Goal: Navigation & Orientation: Go to known website

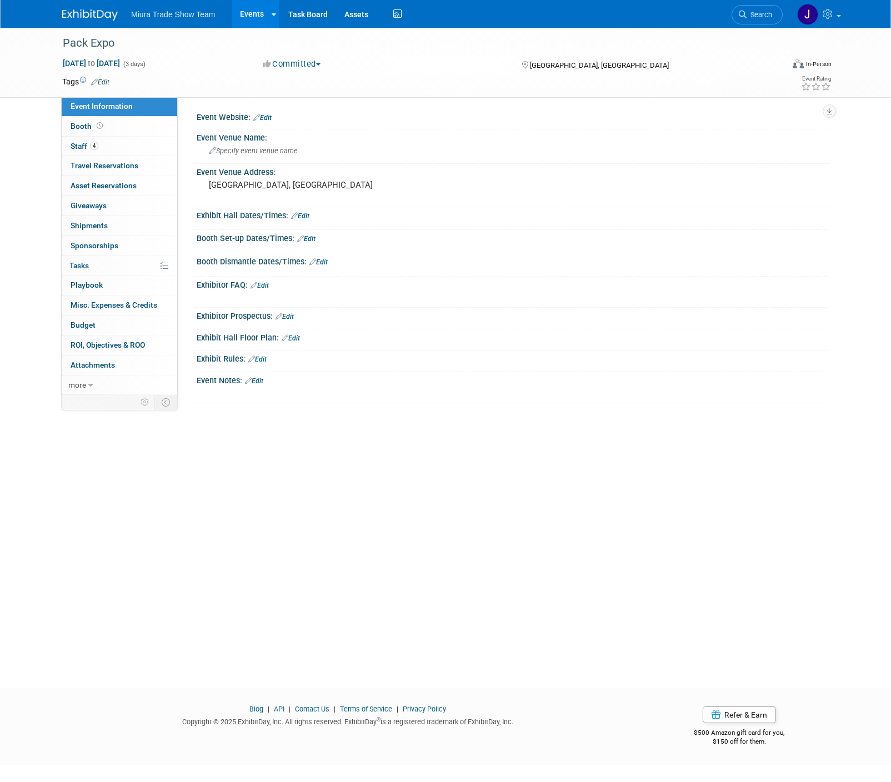
click at [87, 15] on img at bounding box center [90, 14] width 56 height 11
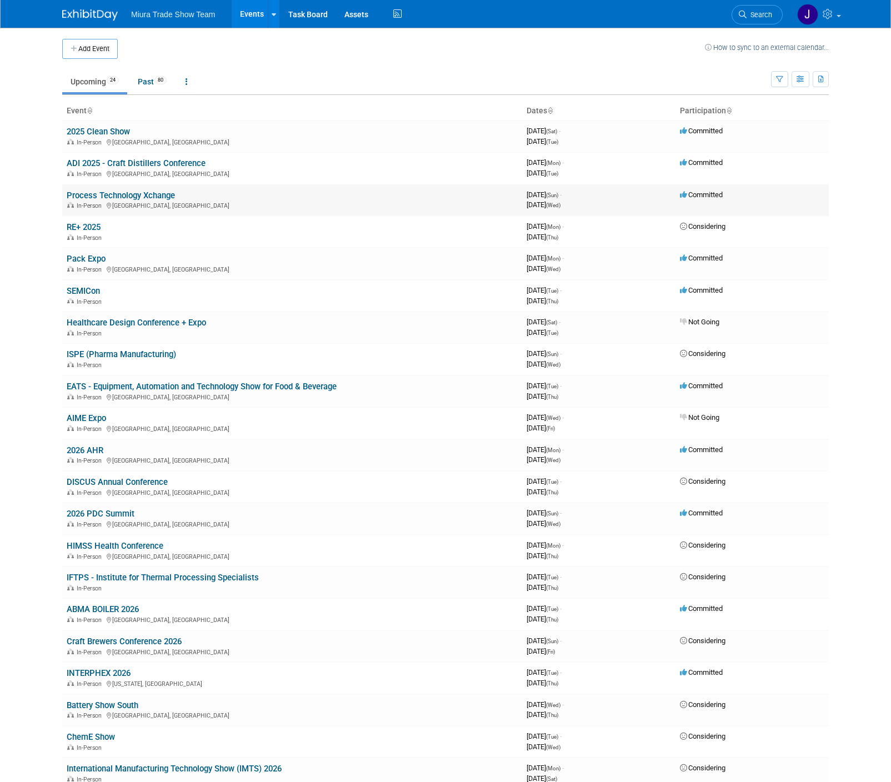
click at [128, 191] on link "Process Technology Xchange" at bounding box center [121, 196] width 108 height 10
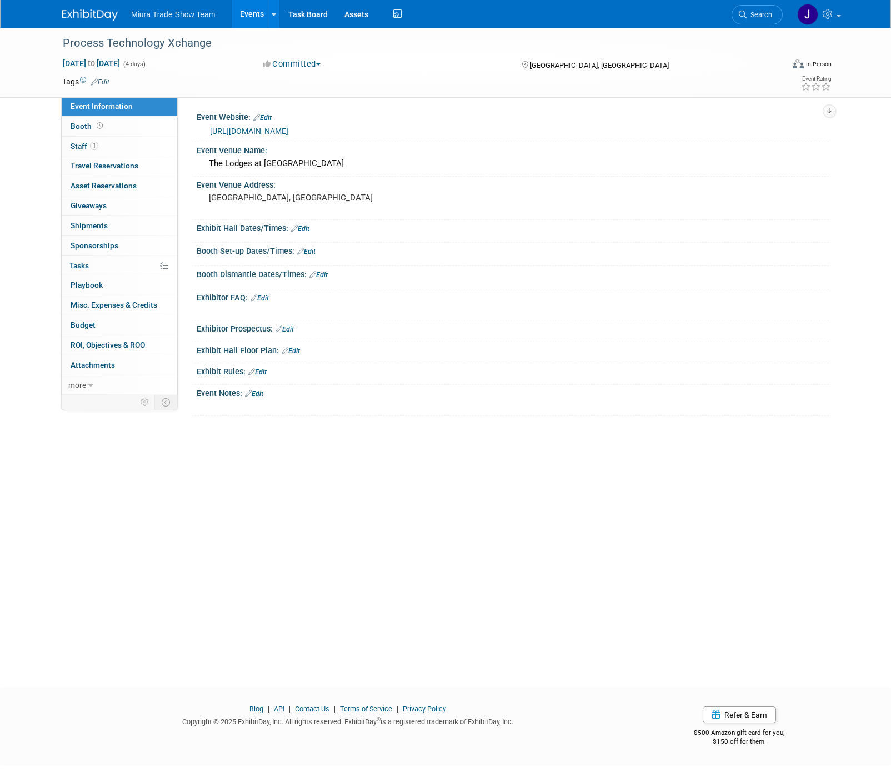
click at [288, 127] on link "https://www.verticalxchange.com/processtechnologyxchange" at bounding box center [249, 131] width 78 height 9
